Goal: Transaction & Acquisition: Purchase product/service

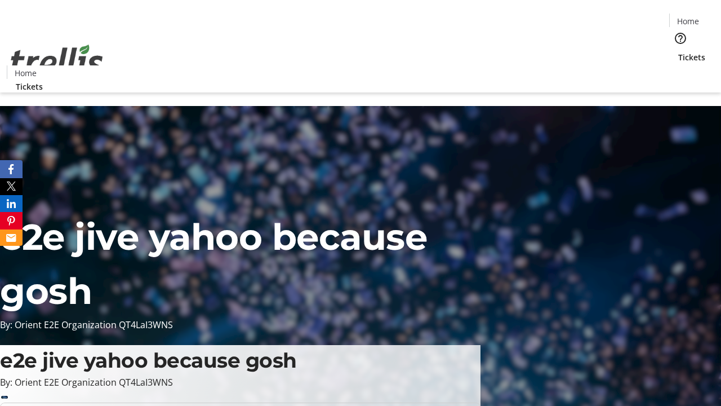
click at [678, 51] on span "Tickets" at bounding box center [691, 57] width 27 height 12
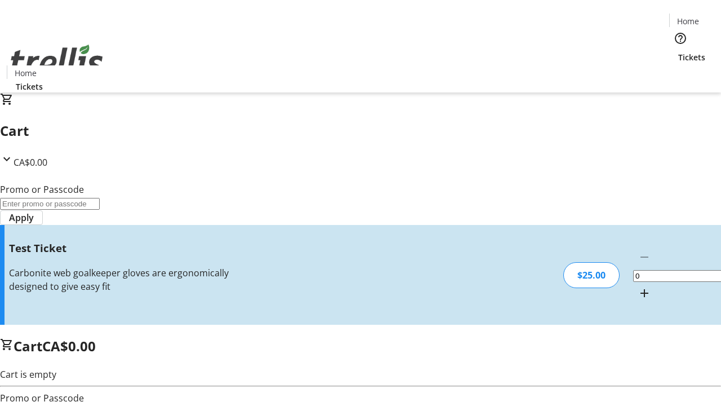
click at [638, 286] on mat-icon "Increment by one" at bounding box center [645, 293] width 14 height 14
type input "1"
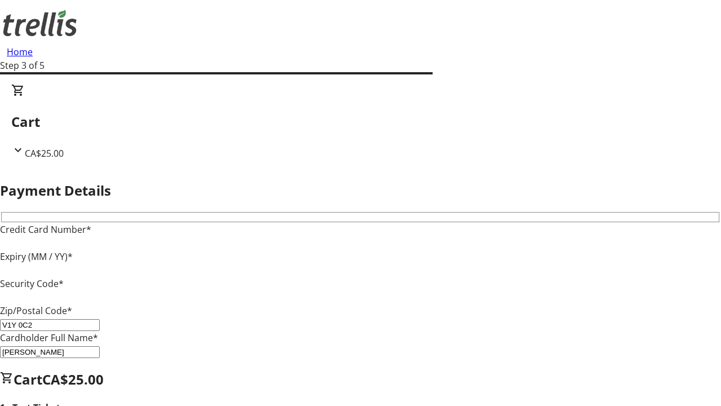
type input "V1Y 0C2"
